Goal: Navigation & Orientation: Find specific page/section

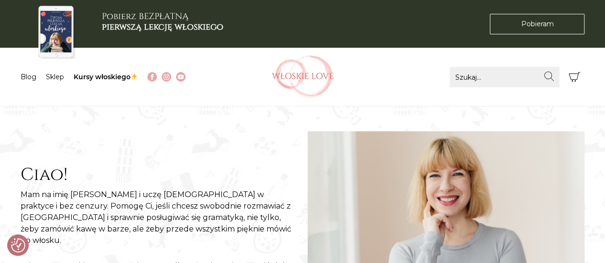
click at [54, 73] on link "Sklep" at bounding box center [55, 77] width 18 height 9
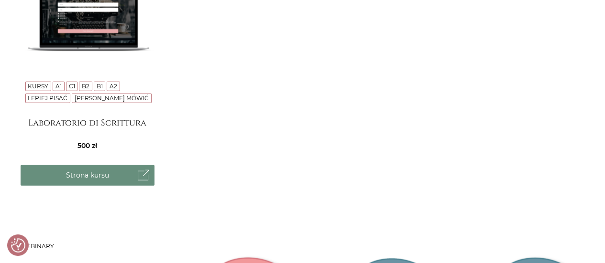
scroll to position [1148, 0]
